Goal: Download file/media

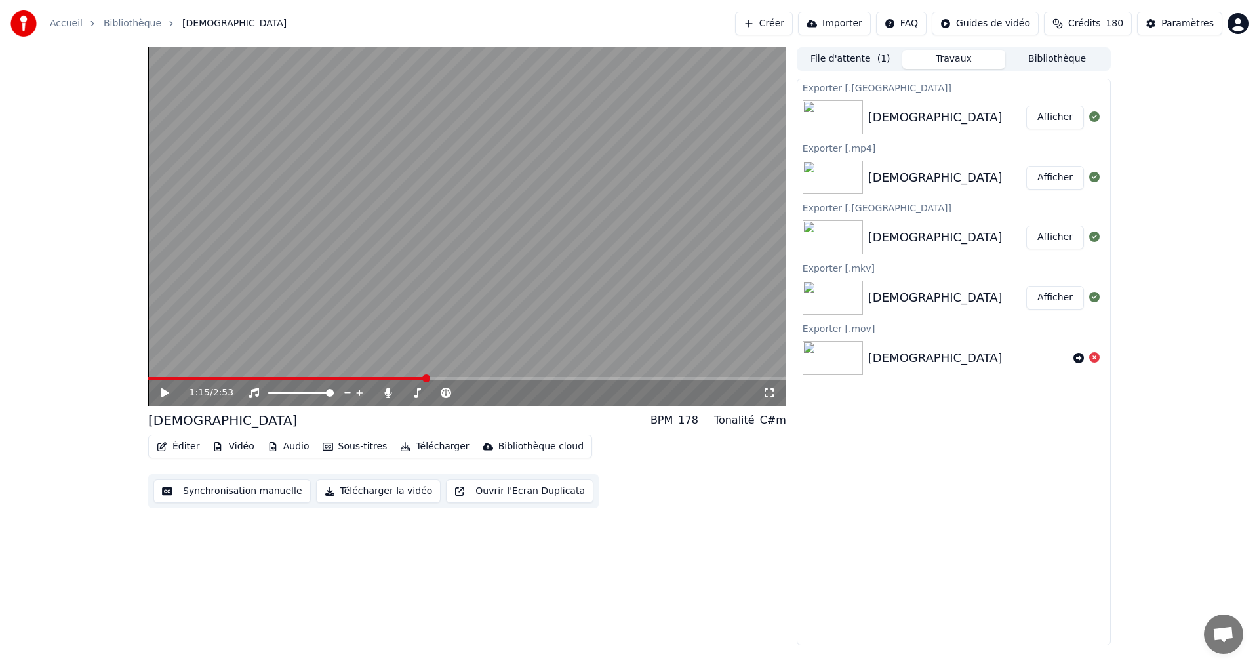
click at [1054, 115] on button "Afficher" at bounding box center [1055, 118] width 58 height 24
click at [422, 449] on button "Télécharger" at bounding box center [434, 446] width 79 height 18
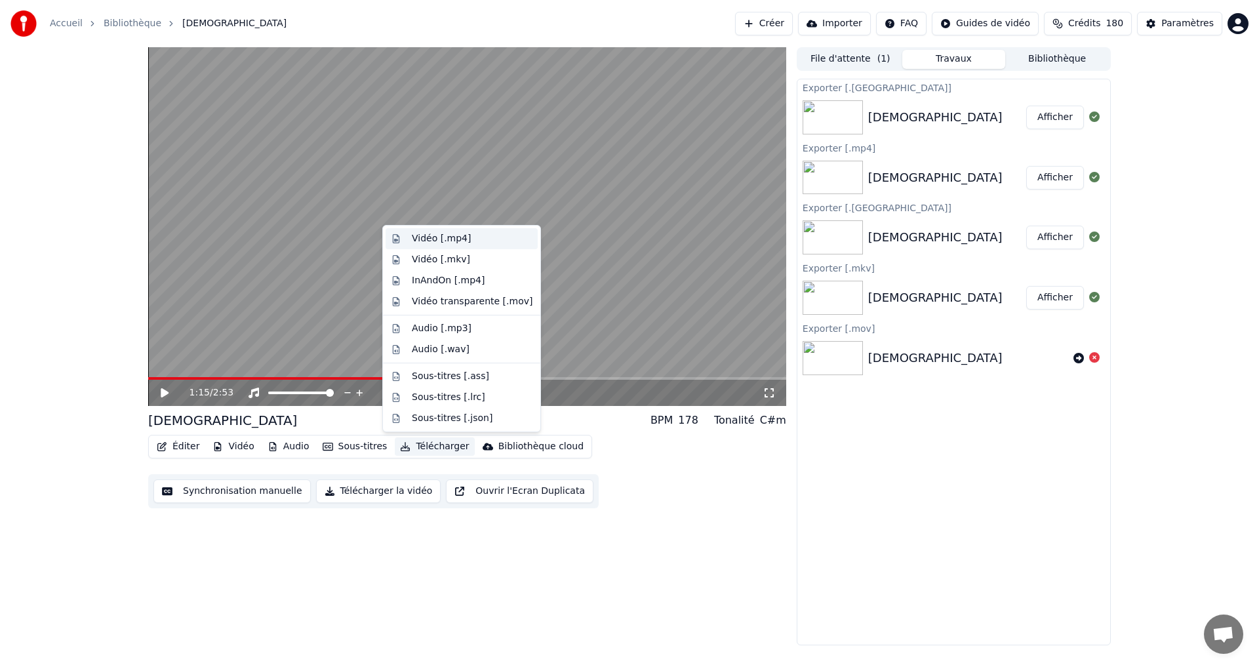
click at [434, 239] on div "Vidéo [.mp4]" at bounding box center [441, 238] width 59 height 13
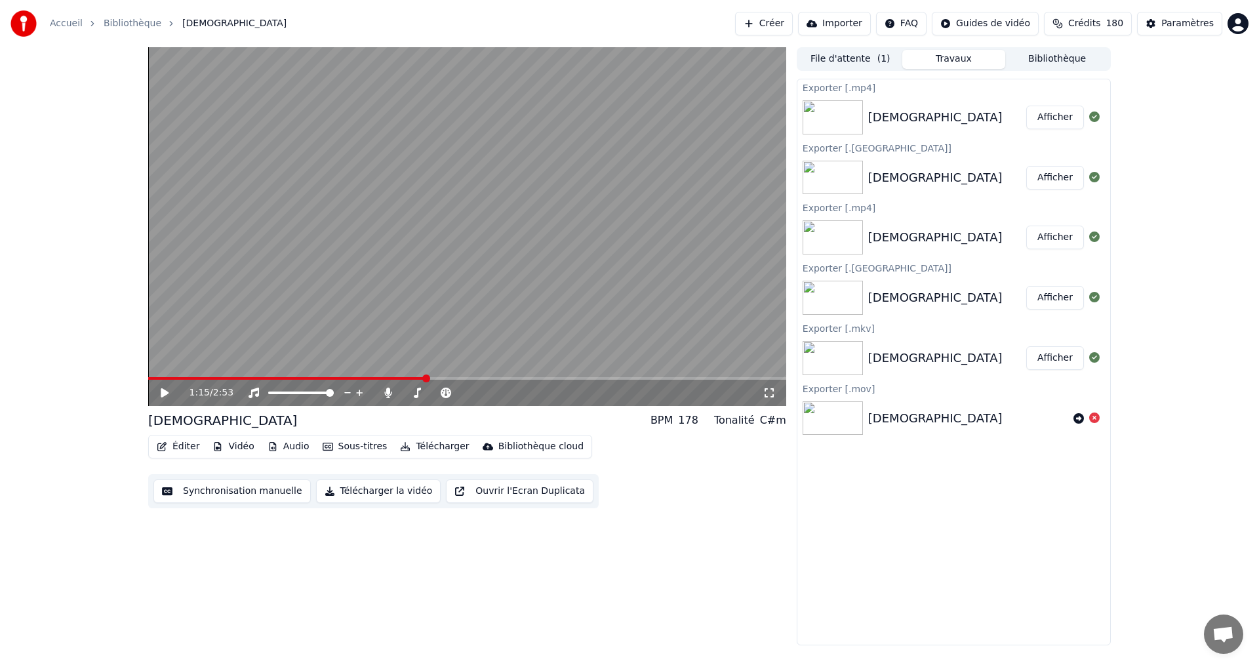
click at [1063, 121] on button "Afficher" at bounding box center [1055, 118] width 58 height 24
click at [1041, 60] on button "Bibliothèque" at bounding box center [1057, 59] width 104 height 19
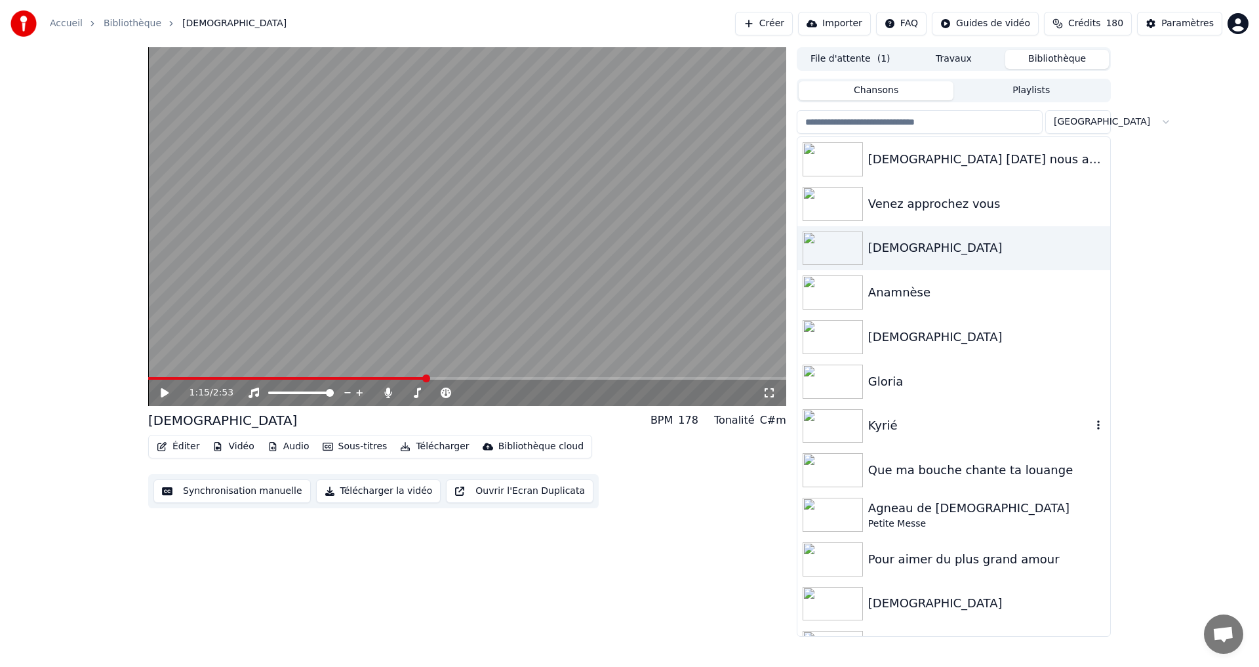
click at [882, 424] on div "Kyrié" at bounding box center [980, 425] width 224 height 18
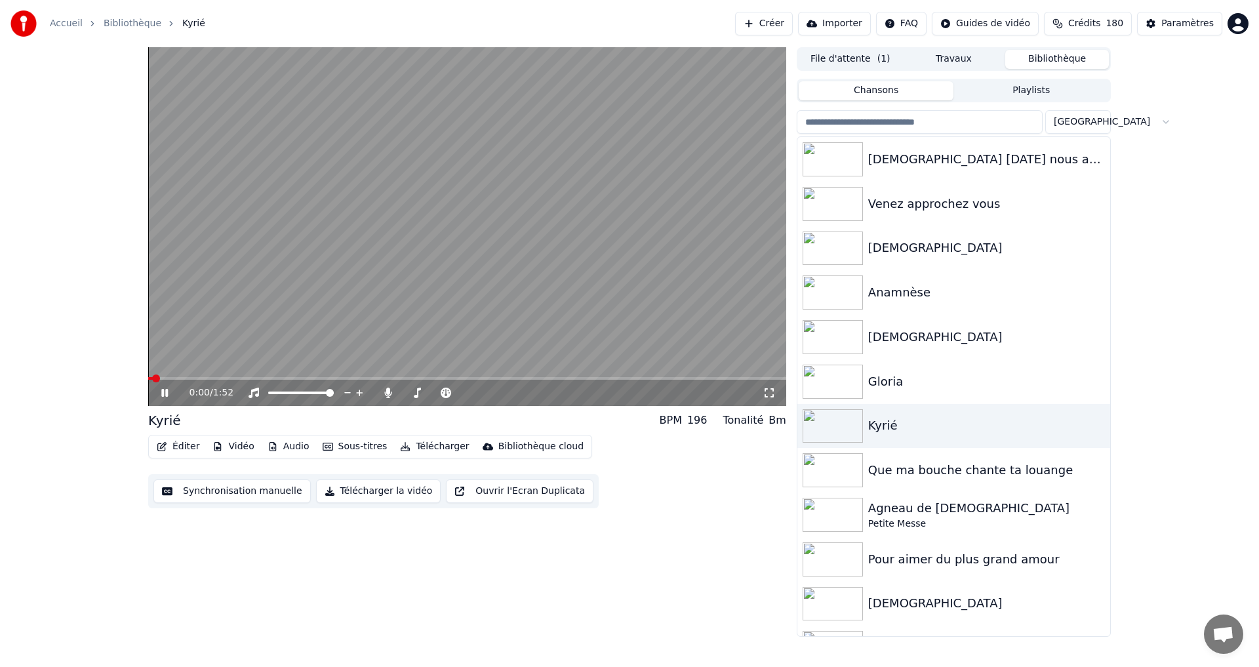
click at [161, 390] on icon at bounding box center [174, 393] width 31 height 10
click at [386, 390] on icon at bounding box center [387, 393] width 7 height 10
click at [491, 393] on icon at bounding box center [494, 393] width 7 height 7
click at [492, 394] on icon at bounding box center [494, 392] width 12 height 13
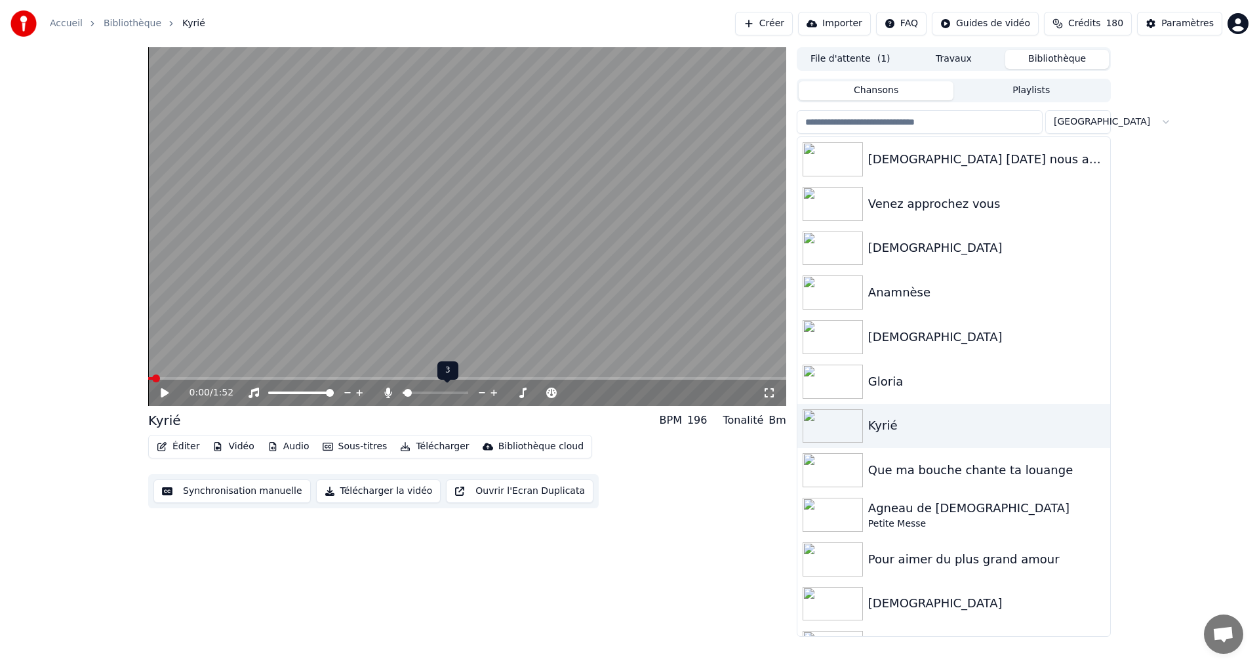
click at [492, 394] on icon at bounding box center [494, 392] width 12 height 13
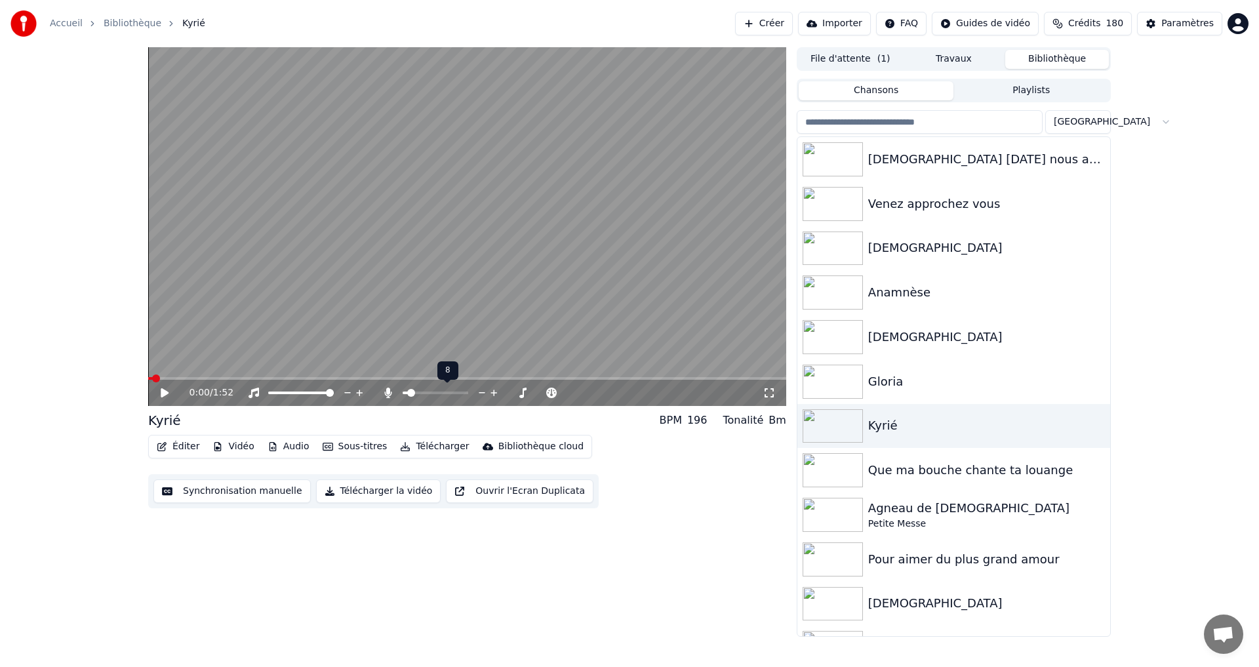
click at [492, 394] on icon at bounding box center [494, 392] width 12 height 13
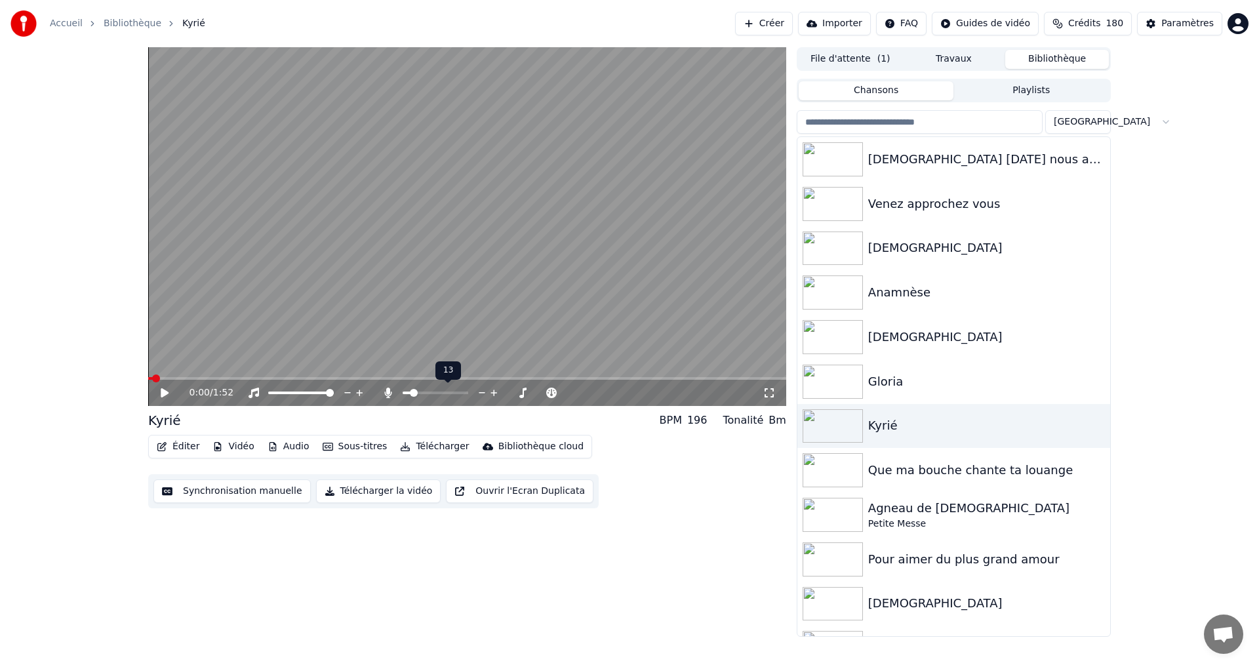
click at [492, 394] on icon at bounding box center [494, 392] width 12 height 13
click at [491, 395] on icon at bounding box center [494, 392] width 12 height 13
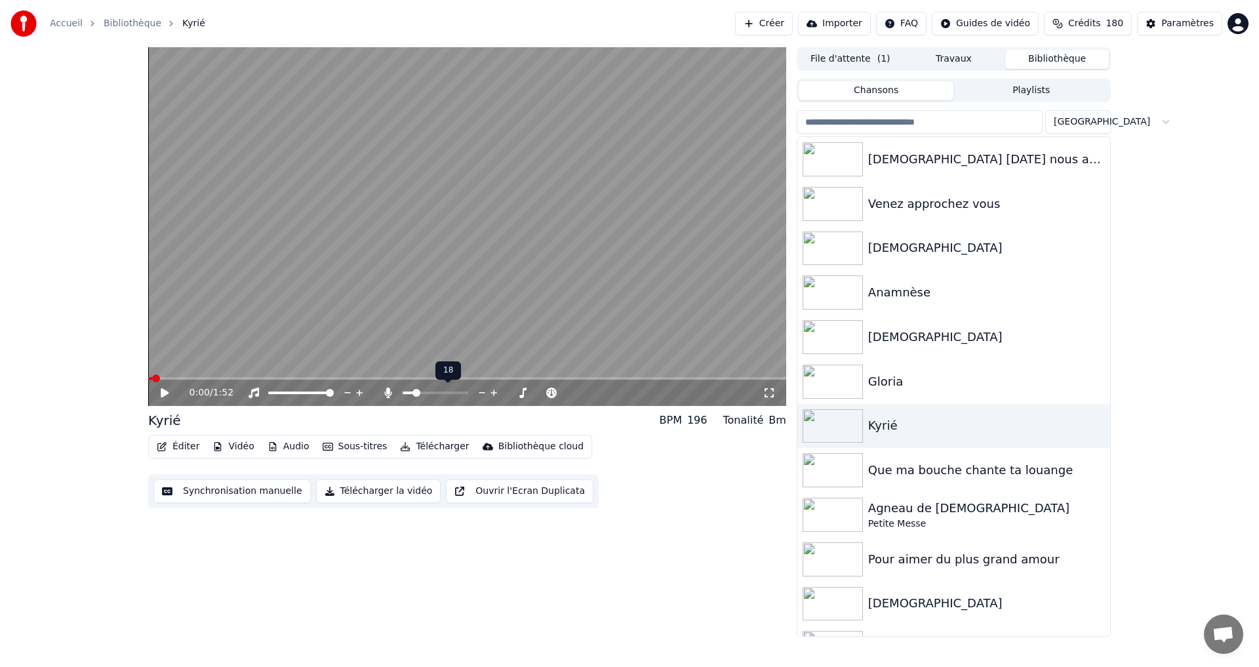
click at [491, 395] on icon at bounding box center [494, 392] width 12 height 13
click at [519, 389] on icon at bounding box center [523, 392] width 12 height 13
click at [148, 377] on span at bounding box center [152, 378] width 8 height 8
click at [164, 394] on icon at bounding box center [165, 392] width 8 height 9
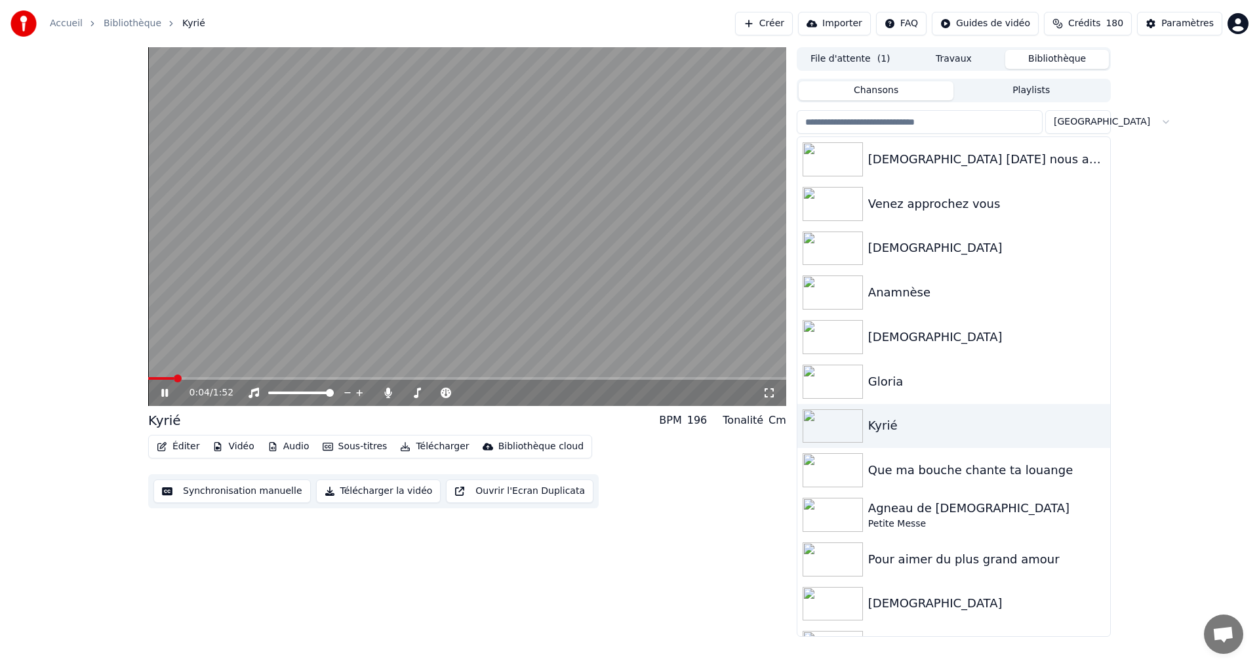
click at [165, 390] on icon at bounding box center [174, 393] width 31 height 10
click at [413, 392] on span at bounding box center [415, 393] width 8 height 8
click at [148, 374] on span at bounding box center [152, 378] width 8 height 8
click at [165, 392] on icon at bounding box center [165, 392] width 8 height 9
click at [164, 393] on icon at bounding box center [174, 393] width 31 height 10
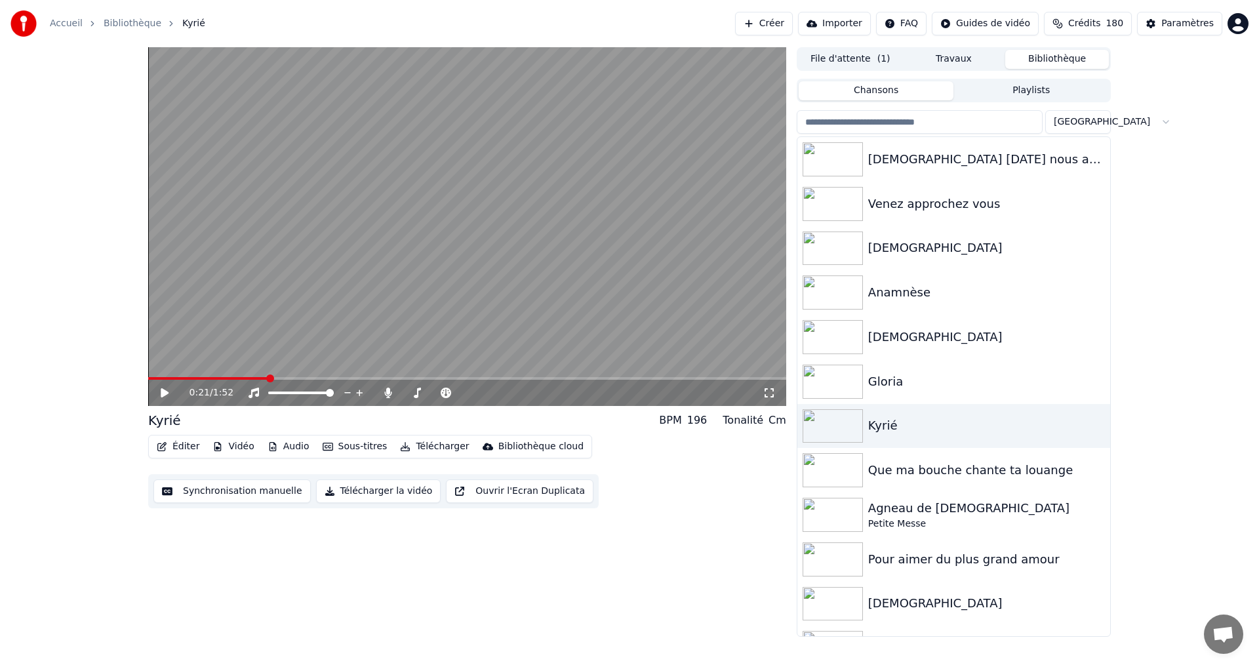
click at [428, 448] on button "Télécharger" at bounding box center [434, 446] width 79 height 18
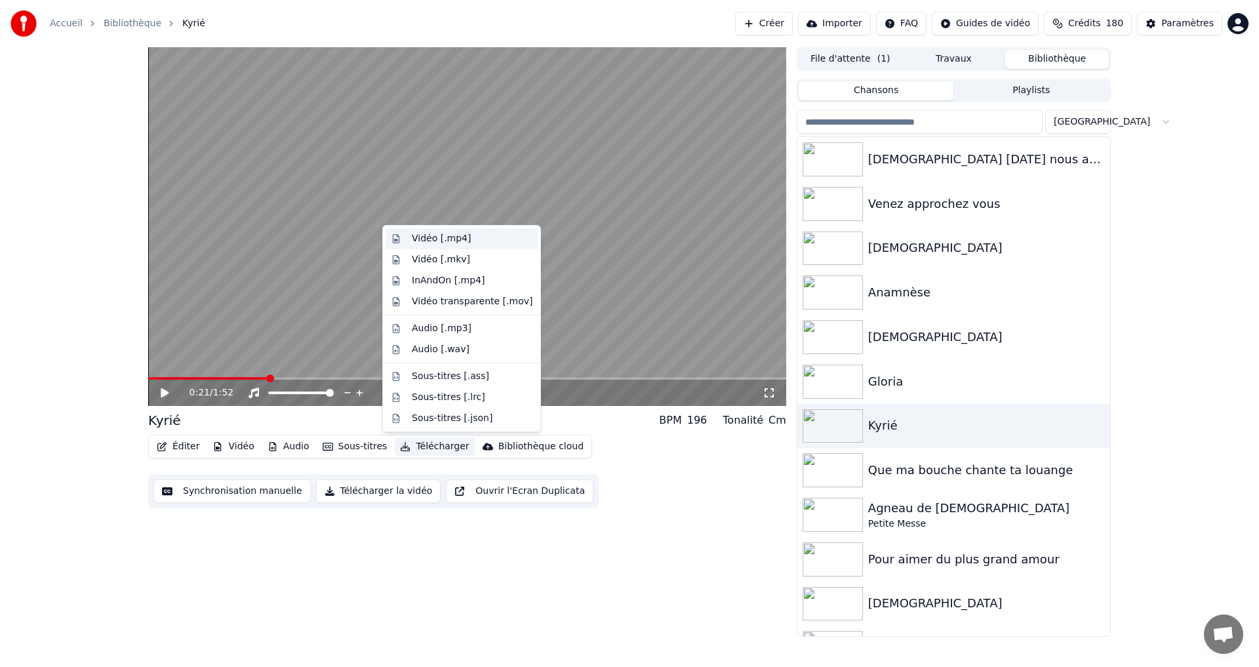
click at [445, 239] on div "Vidéo [.mp4]" at bounding box center [441, 238] width 59 height 13
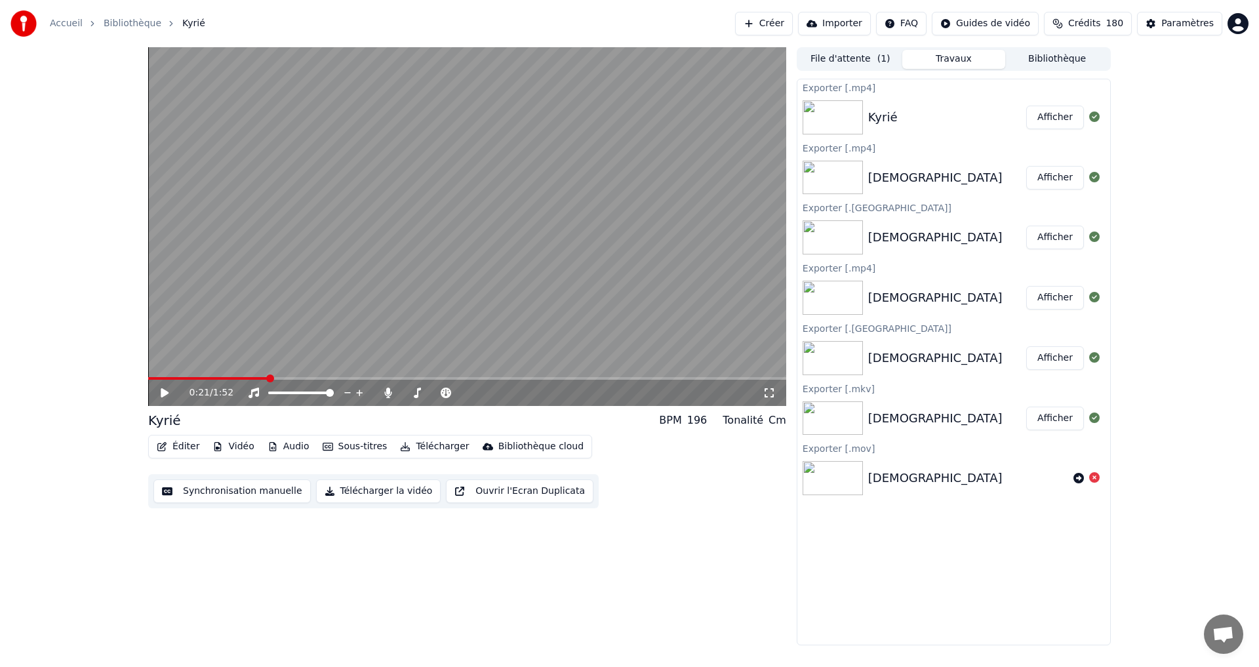
click at [1051, 115] on button "Afficher" at bounding box center [1055, 118] width 58 height 24
click at [1187, 24] on div "Paramètres" at bounding box center [1188, 23] width 52 height 13
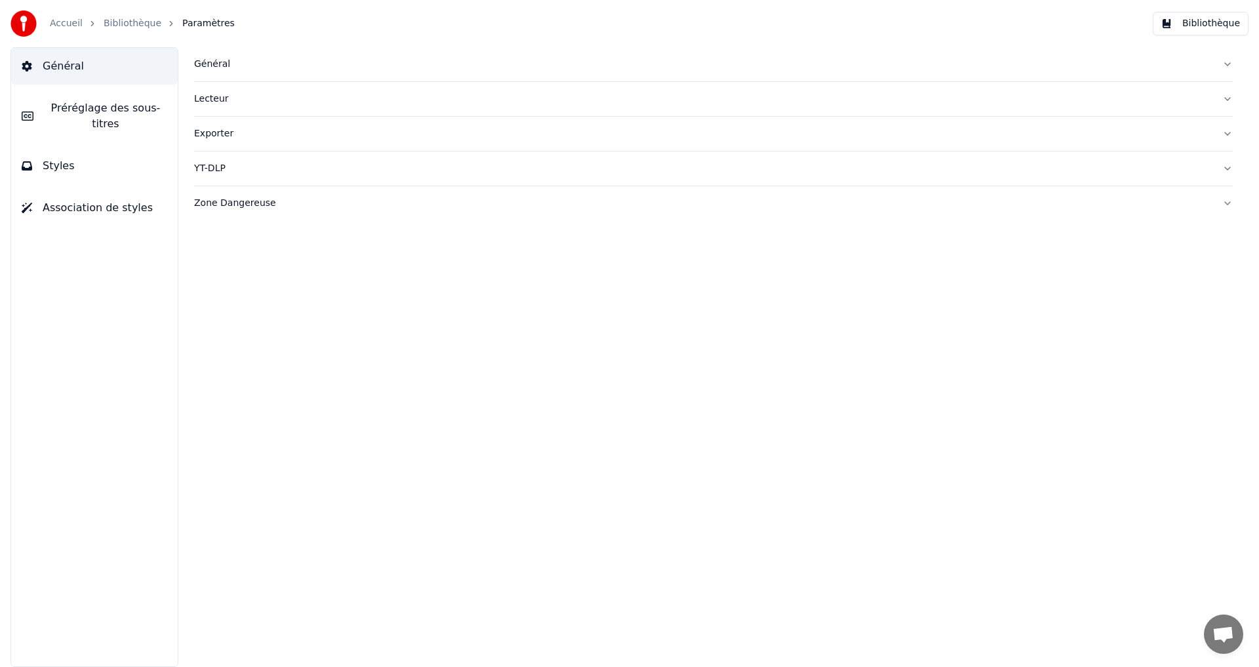
click at [74, 71] on span "Général" at bounding box center [63, 66] width 41 height 16
click at [51, 68] on span "Général" at bounding box center [63, 66] width 41 height 16
click at [58, 21] on link "Accueil" at bounding box center [66, 23] width 33 height 13
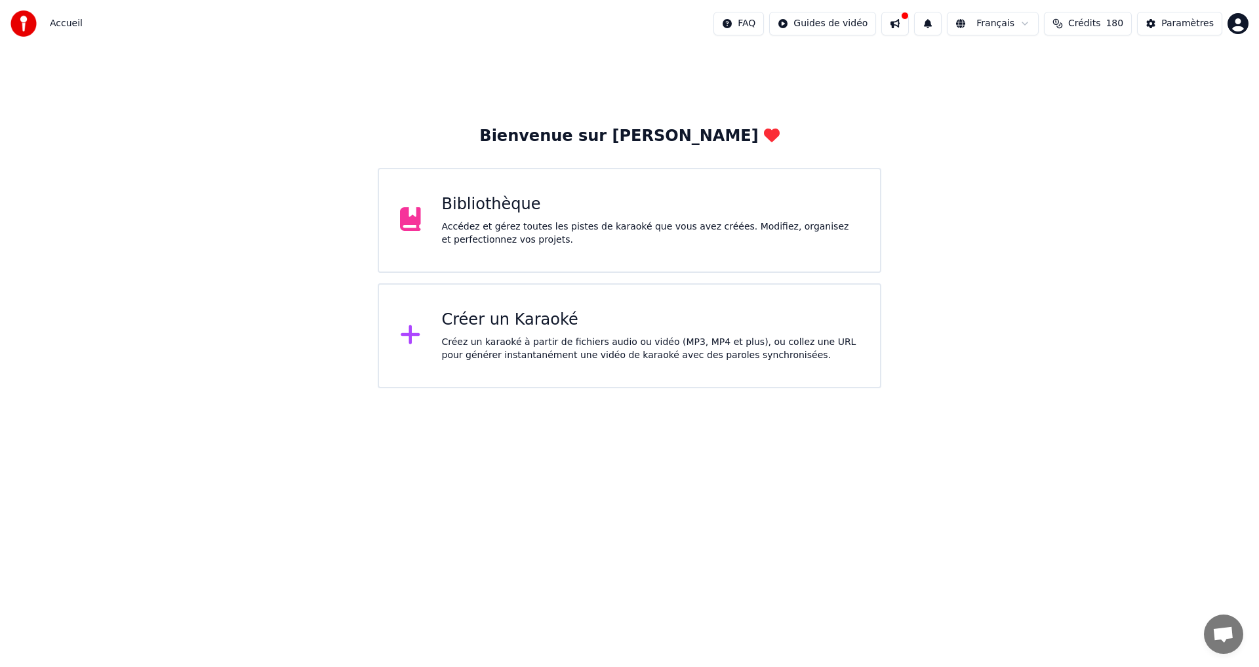
click at [1232, 21] on html "Accueil FAQ Guides de vidéo Français Crédits 180 Paramètres Bienvenue sur Youka…" at bounding box center [629, 194] width 1259 height 388
